Goal: Task Accomplishment & Management: Use online tool/utility

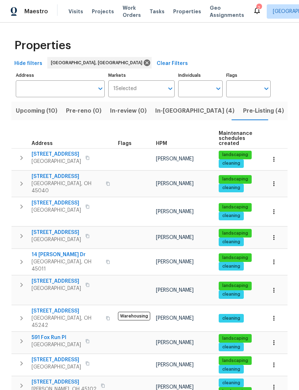
click at [63, 200] on span "[STREET_ADDRESS]" at bounding box center [57, 203] width 50 height 7
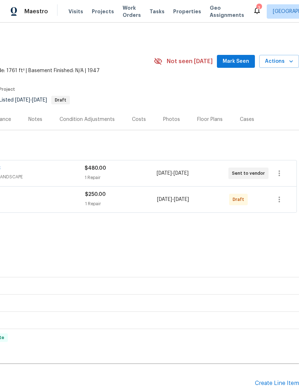
scroll to position [0, 106]
click at [283, 204] on button "button" at bounding box center [279, 199] width 17 height 17
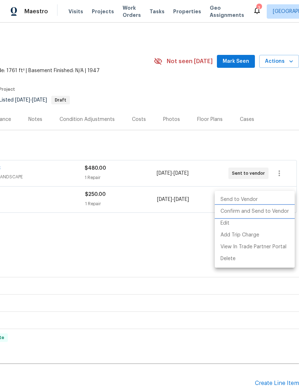
click at [274, 212] on li "Confirm and Send to Vendor" at bounding box center [255, 212] width 80 height 12
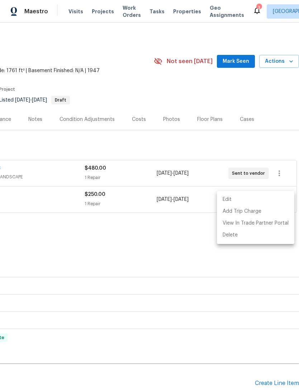
click at [73, 307] on div at bounding box center [149, 195] width 299 height 390
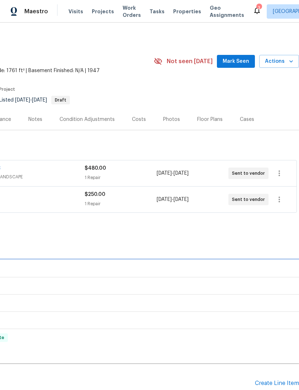
click at [4, 264] on div "LISTED [DATE] - [DATE] Complete" at bounding box center [97, 268] width 406 height 17
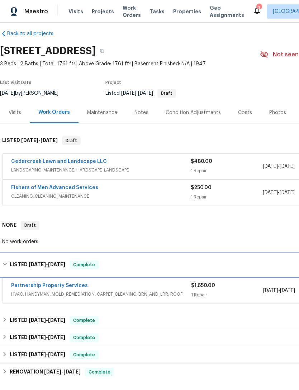
scroll to position [7, 0]
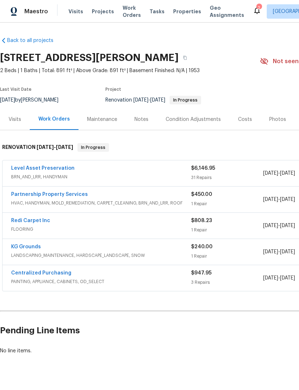
click at [43, 170] on link "Level Asset Preservation" at bounding box center [43, 168] width 64 height 5
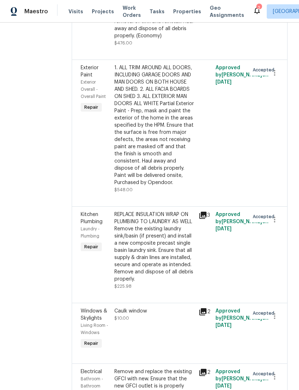
scroll to position [3379, 0]
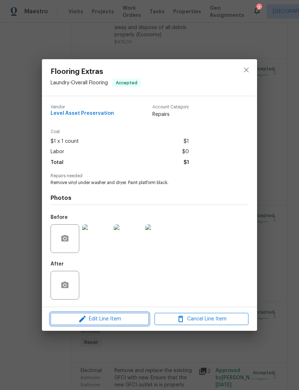
click at [125, 319] on span "Edit Line Item" at bounding box center [100, 319] width 94 height 9
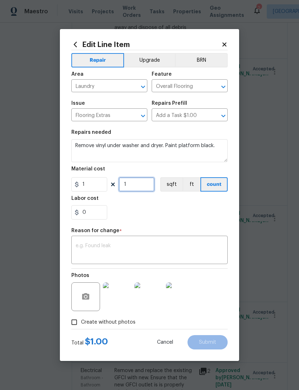
click at [138, 191] on input "1" at bounding box center [137, 184] width 36 height 14
type input "150"
click at [180, 245] on textarea at bounding box center [150, 250] width 148 height 15
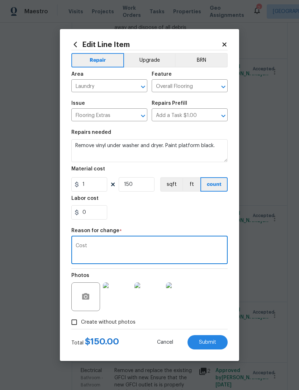
type textarea "Cost"
click at [157, 222] on section "Repairs needed Remove vinyl under washer and dryer. Paint platform black. Mater…" at bounding box center [149, 175] width 157 height 98
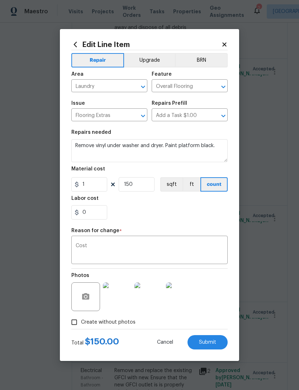
click at [214, 342] on span "Submit" at bounding box center [207, 342] width 17 height 5
type input "1"
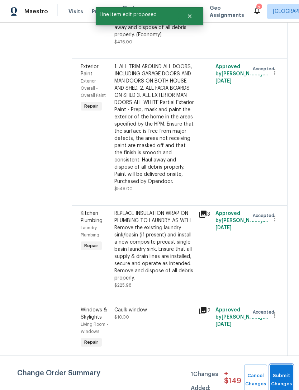
click at [282, 376] on button "Submit Changes" at bounding box center [281, 380] width 23 height 31
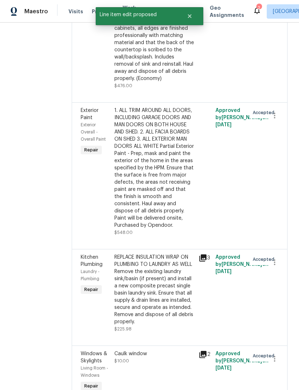
click at [92, 11] on span "Projects" at bounding box center [103, 11] width 22 height 7
